Goal: Task Accomplishment & Management: Complete application form

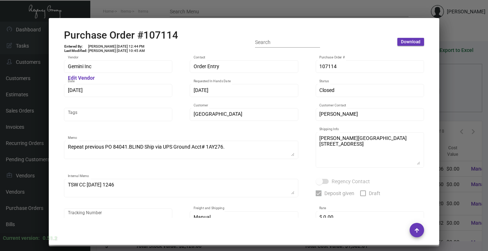
scroll to position [373, 0]
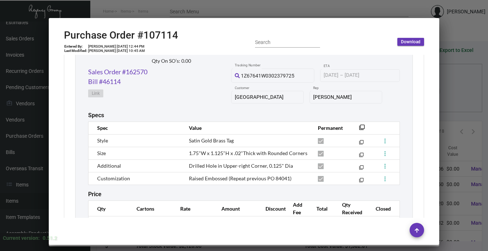
click at [453, 150] on div at bounding box center [244, 125] width 488 height 251
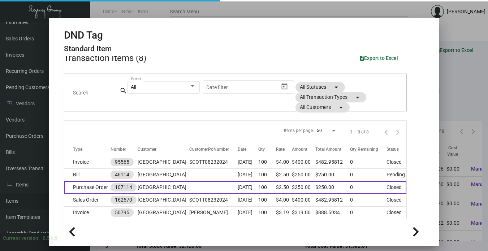
click at [173, 186] on td "[GEOGRAPHIC_DATA]" at bounding box center [163, 187] width 51 height 13
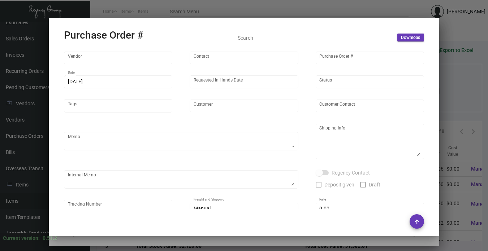
type input "Gemini Inc"
type input "Order Entry"
type input "107114"
type input "[DATE]"
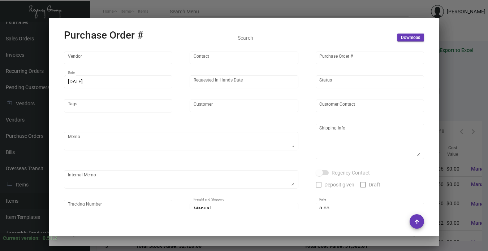
type input "[GEOGRAPHIC_DATA]"
type input "[PERSON_NAME]"
type textarea "Repeat previous PO 84041.BLIND Ship via UPS Ground Acct# 1AY276."
type textarea "[PERSON_NAME][GEOGRAPHIC_DATA] [STREET_ADDRESS]"
type textarea "TSW CC [DATE] 1246"
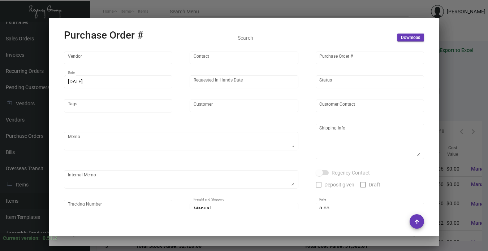
checkbox input "true"
type input "$ 0.00"
type input "United States Dollar $"
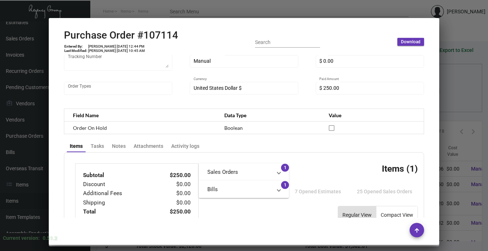
scroll to position [265, 0]
